Goal: Check status

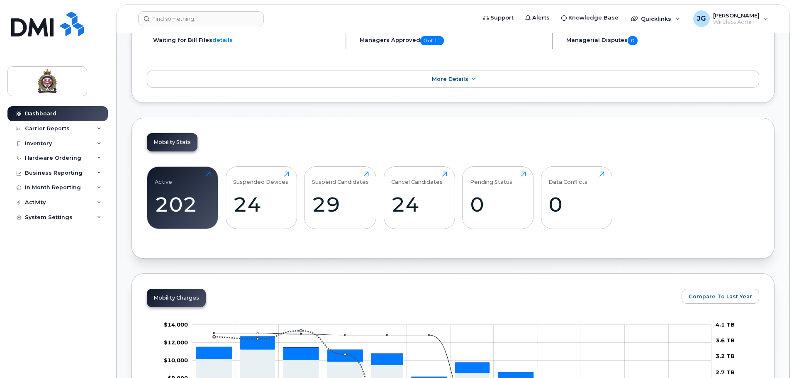
scroll to position [207, 0]
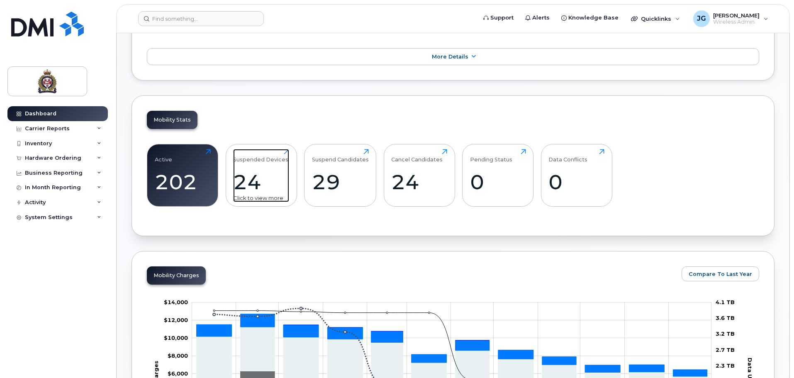
click at [268, 176] on div "24" at bounding box center [261, 182] width 56 height 24
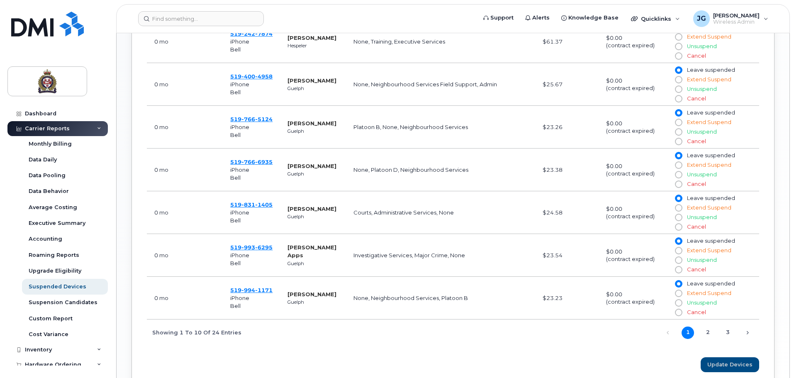
scroll to position [593, 0]
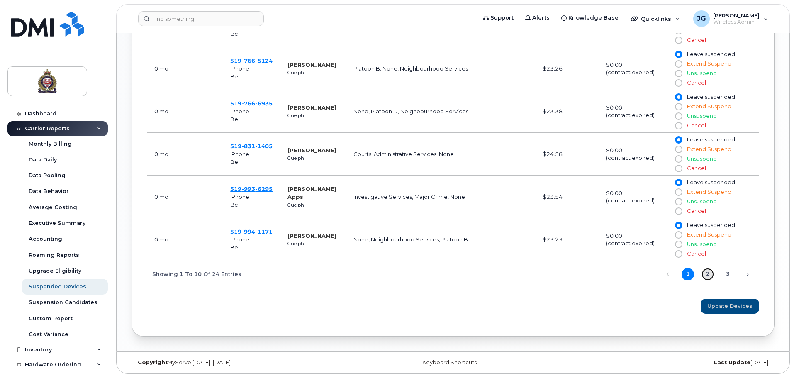
click at [707, 274] on link "2" at bounding box center [708, 274] width 12 height 12
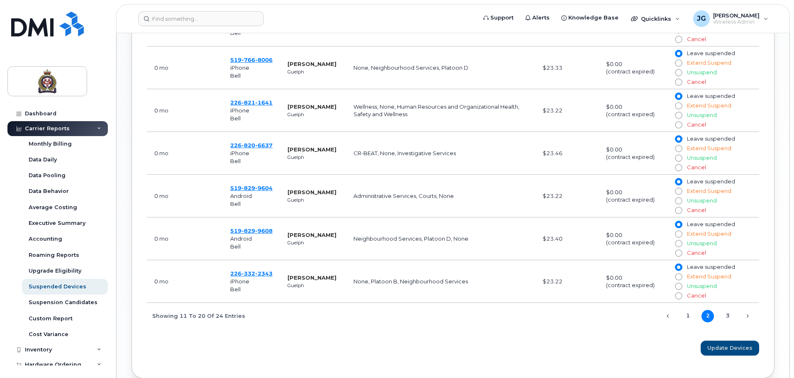
scroll to position [551, 0]
click at [724, 312] on link "3" at bounding box center [727, 315] width 12 height 12
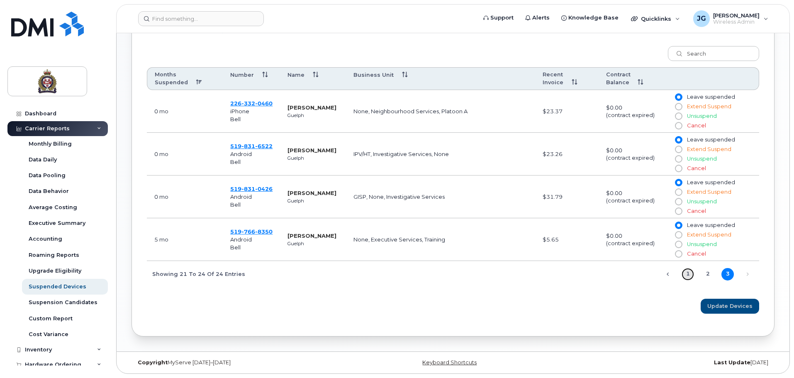
click at [685, 273] on link "1" at bounding box center [688, 274] width 12 height 12
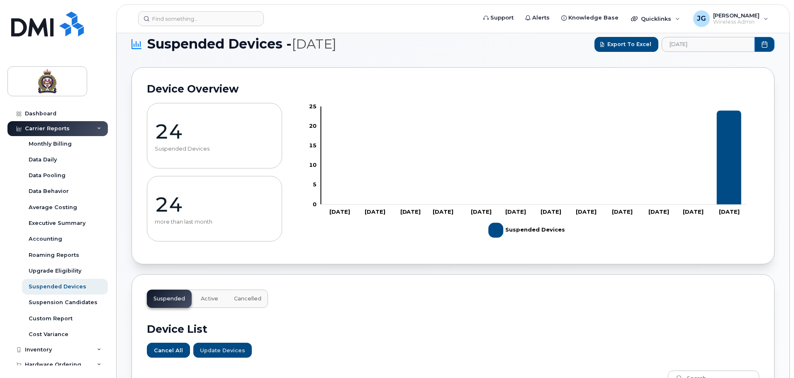
scroll to position [0, 0]
